Goal: Transaction & Acquisition: Purchase product/service

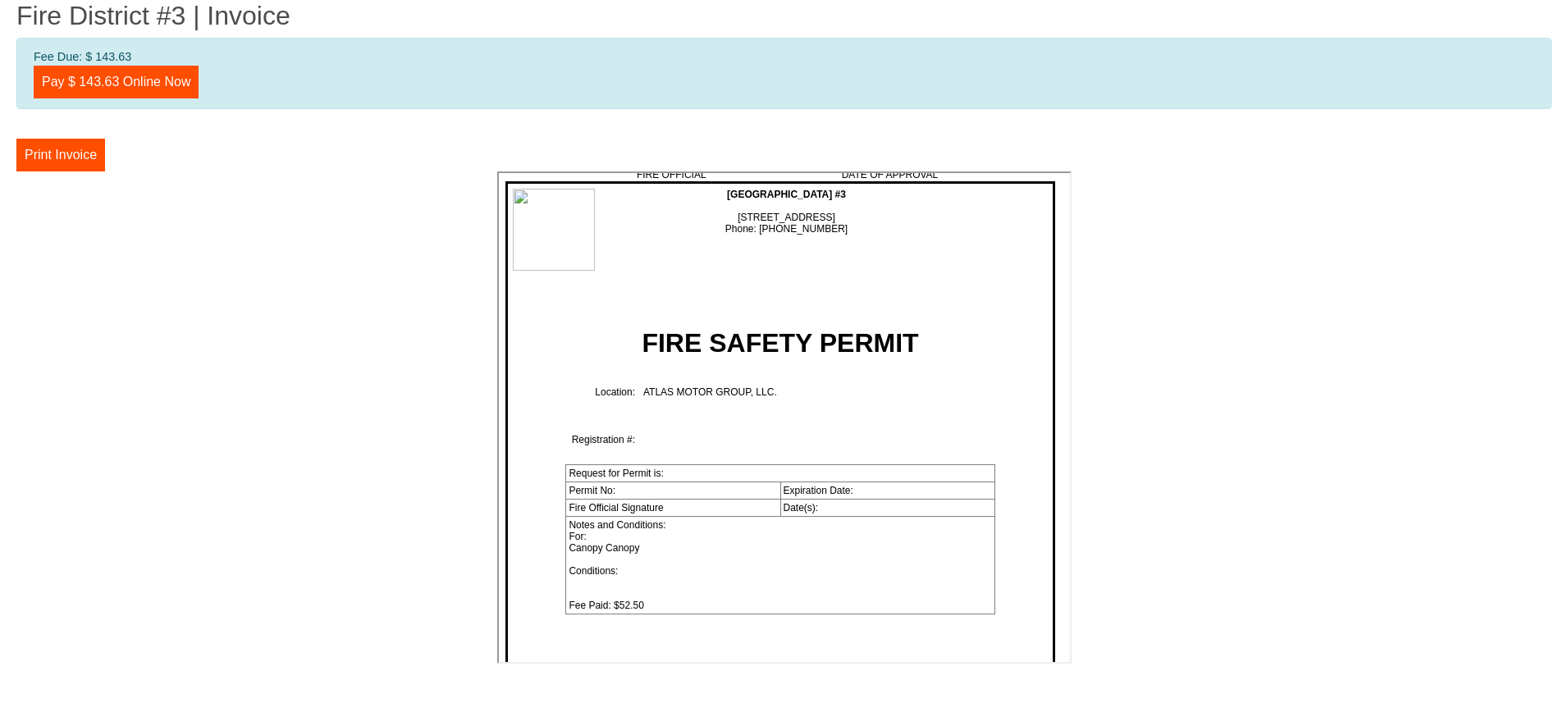
scroll to position [3447, 0]
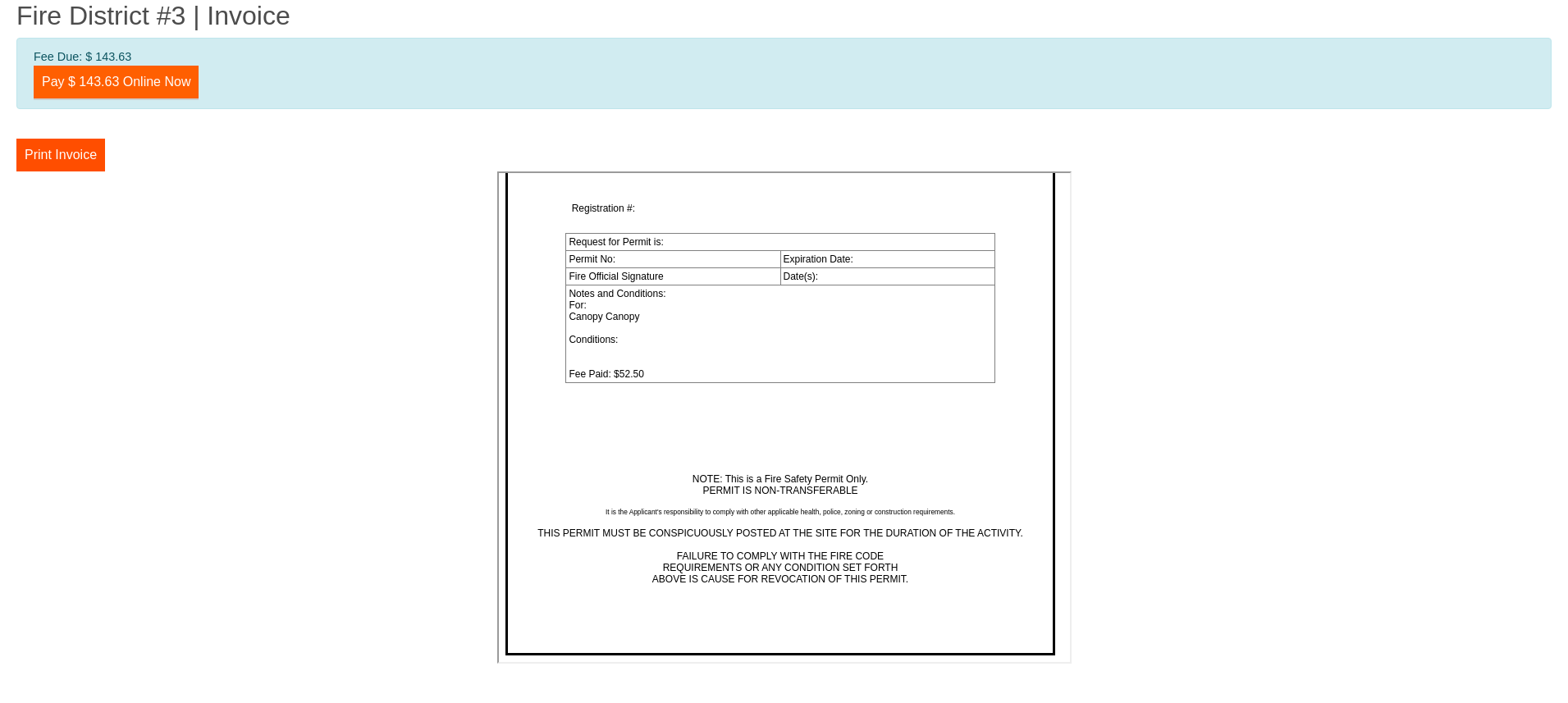
click at [129, 82] on link "Pay $ 143.63 Online Now" at bounding box center [116, 82] width 165 height 33
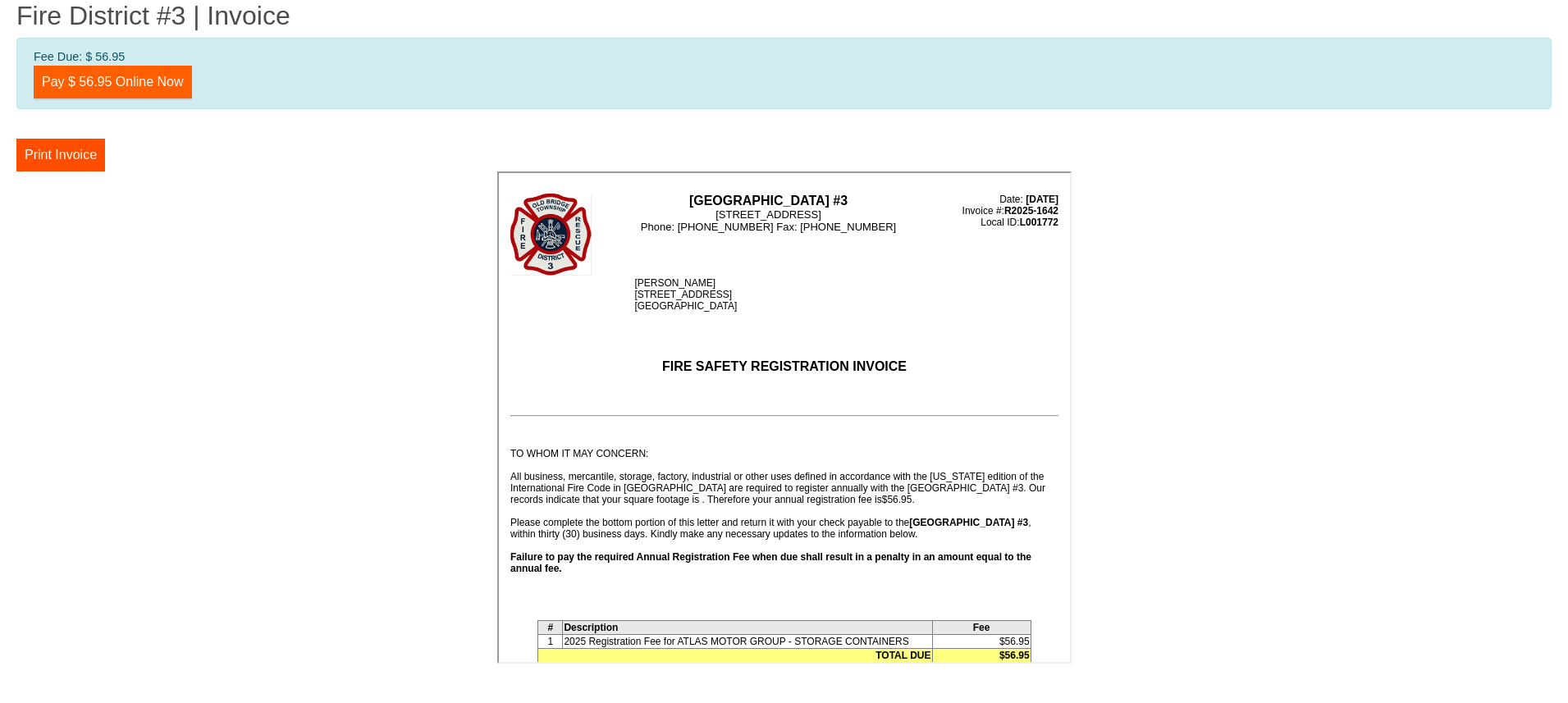
click at [135, 88] on link "Pay $ 56.95 Online Now" at bounding box center [113, 82] width 159 height 33
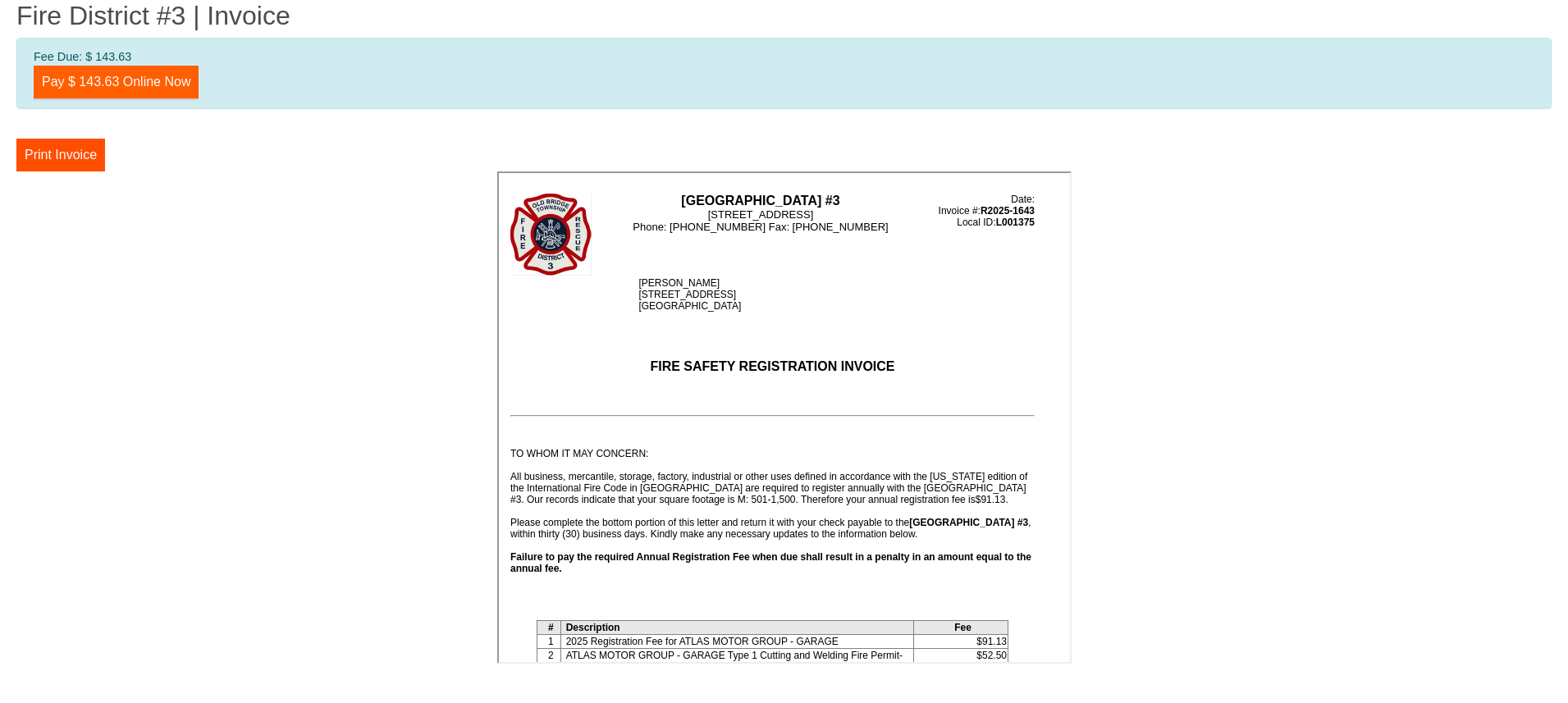
click at [137, 82] on link "Pay $ 143.63 Online Now" at bounding box center [116, 82] width 165 height 33
